Goal: Task Accomplishment & Management: Complete application form

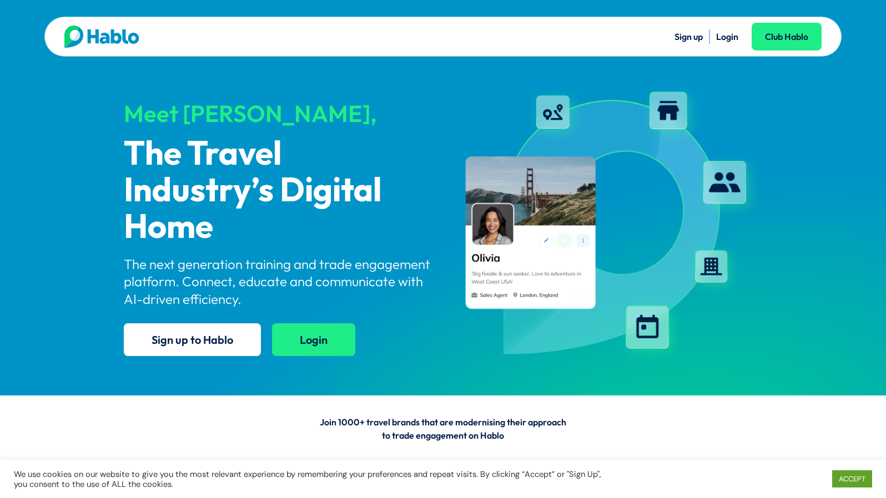
click at [320, 337] on link "Login" at bounding box center [313, 340] width 83 height 33
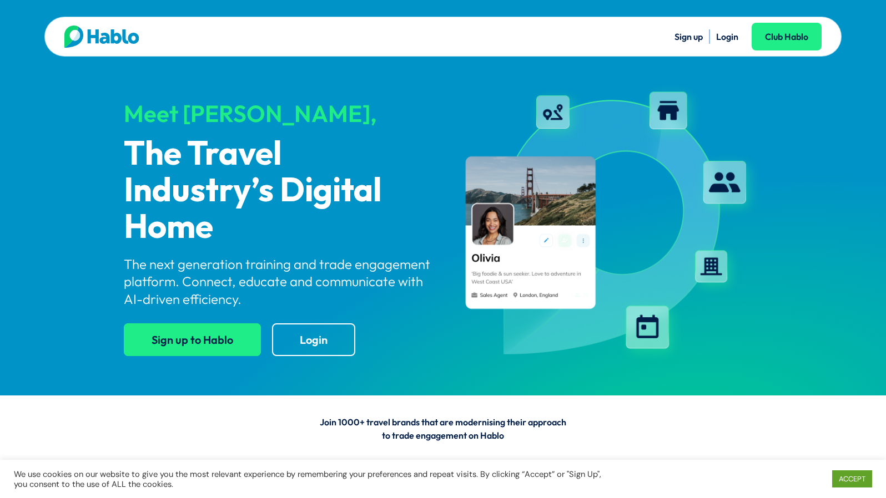
click at [220, 348] on link "Sign up to Hablo" at bounding box center [192, 340] width 137 height 33
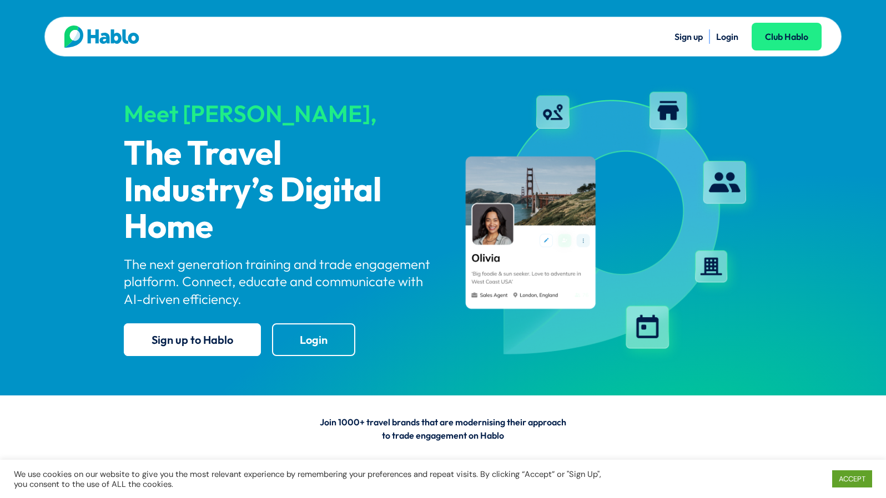
click at [728, 39] on link "Login" at bounding box center [727, 36] width 22 height 11
click at [691, 37] on link "Sign up" at bounding box center [688, 36] width 28 height 11
